Goal: Transaction & Acquisition: Book appointment/travel/reservation

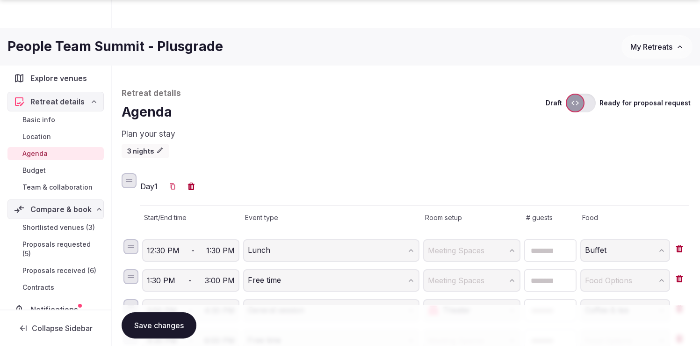
scroll to position [488, 0]
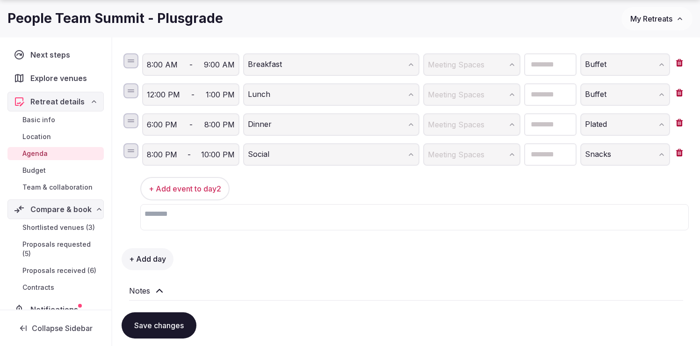
click at [144, 327] on button "Save changes" at bounding box center [159, 325] width 75 height 26
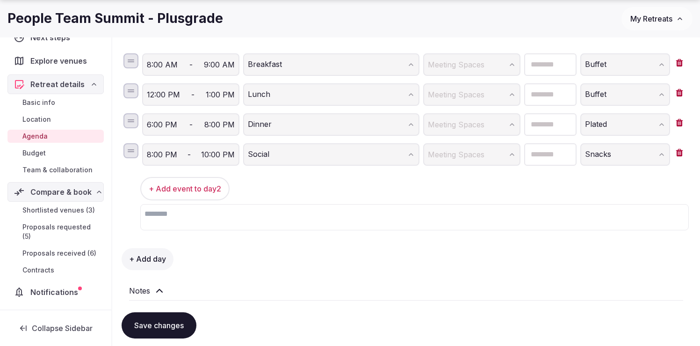
click at [41, 229] on span "Proposals requested (5)" at bounding box center [61, 231] width 78 height 19
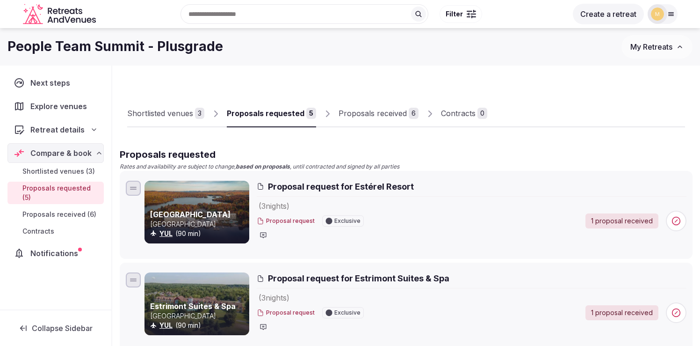
click at [367, 113] on div "Proposals received" at bounding box center [373, 113] width 68 height 11
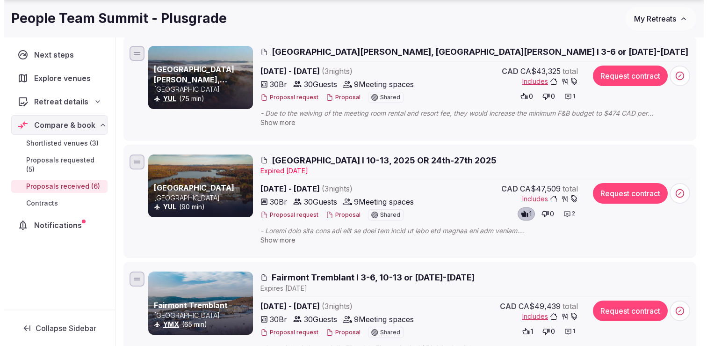
scroll to position [380, 0]
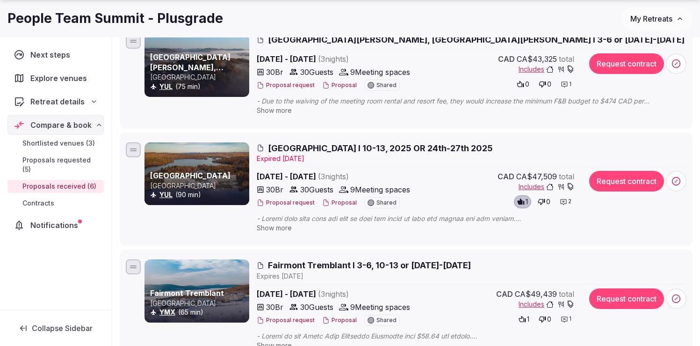
click at [337, 204] on button "Proposal" at bounding box center [339, 203] width 35 height 8
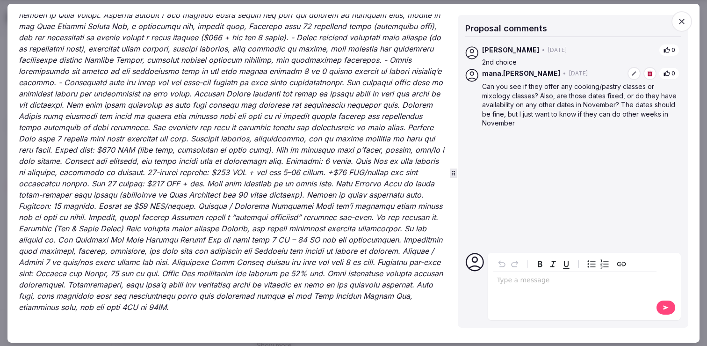
scroll to position [1919, 0]
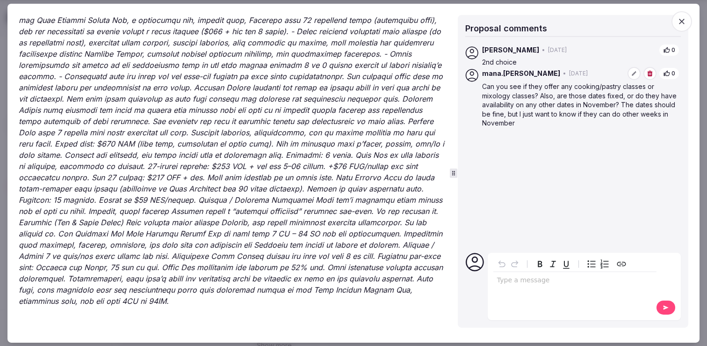
click at [682, 23] on icon "button" at bounding box center [681, 20] width 9 height 9
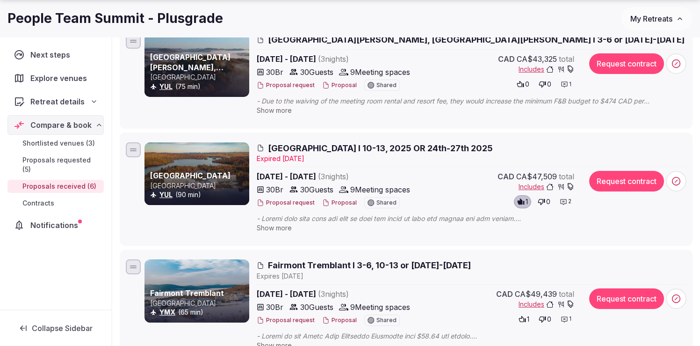
click at [334, 201] on button "Proposal" at bounding box center [339, 203] width 35 height 8
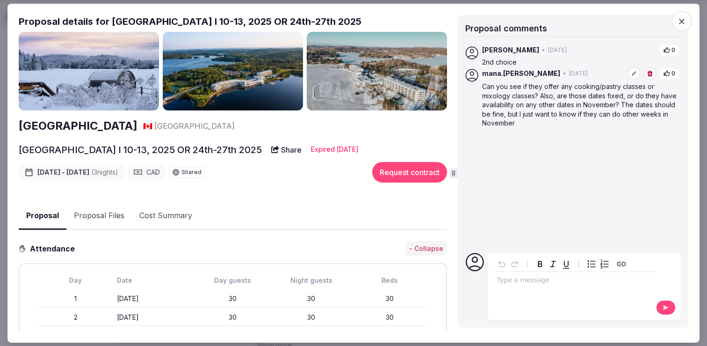
click at [107, 223] on button "Proposal Files" at bounding box center [99, 215] width 66 height 27
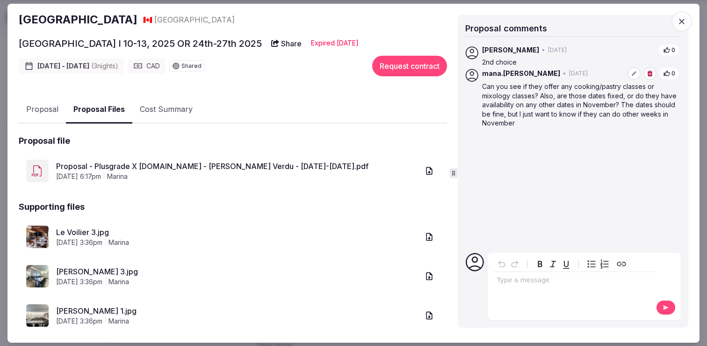
scroll to position [109, 0]
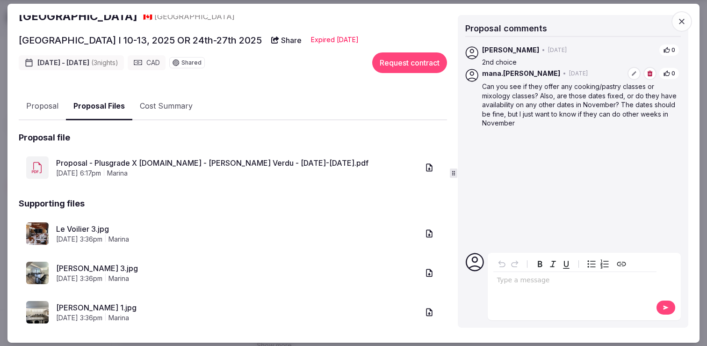
click at [175, 164] on link "Proposal - Plusgrade X RetreatsAndVenues.com - Marina Crespo Verdu - Nov 10th-1…" at bounding box center [237, 162] width 363 height 11
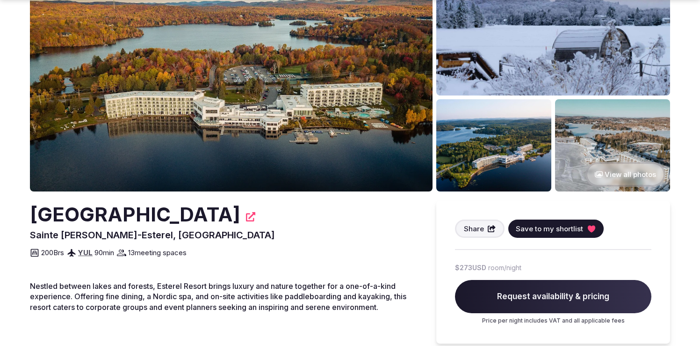
scroll to position [83, 0]
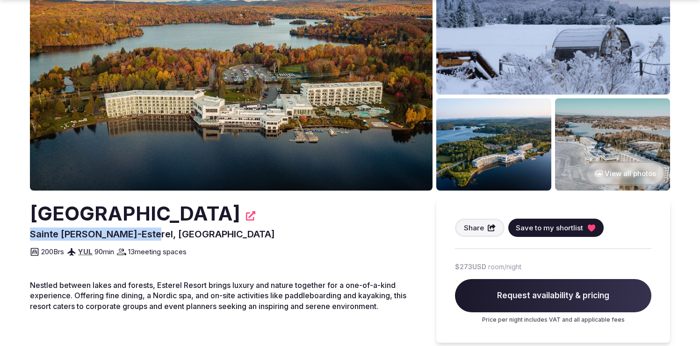
drag, startPoint x: 29, startPoint y: 232, endPoint x: 146, endPoint y: 236, distance: 117.0
copy span "Sainte [PERSON_NAME]-Esterel"
